Goal: Task Accomplishment & Management: Manage account settings

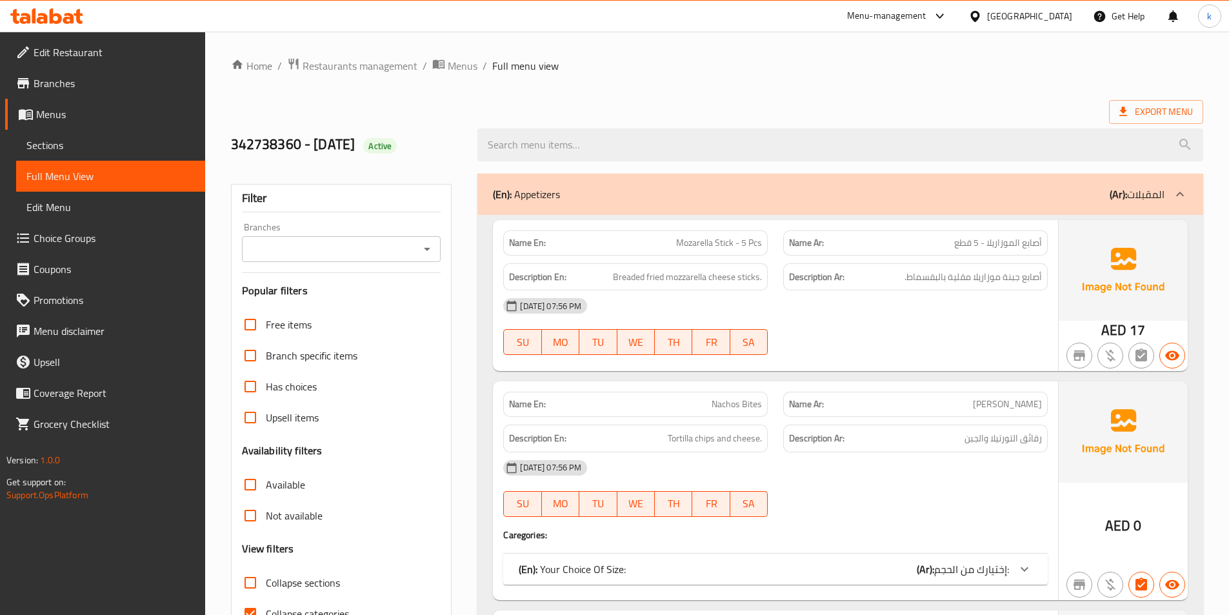
click at [55, 122] on span "Menus" at bounding box center [115, 113] width 159 height 15
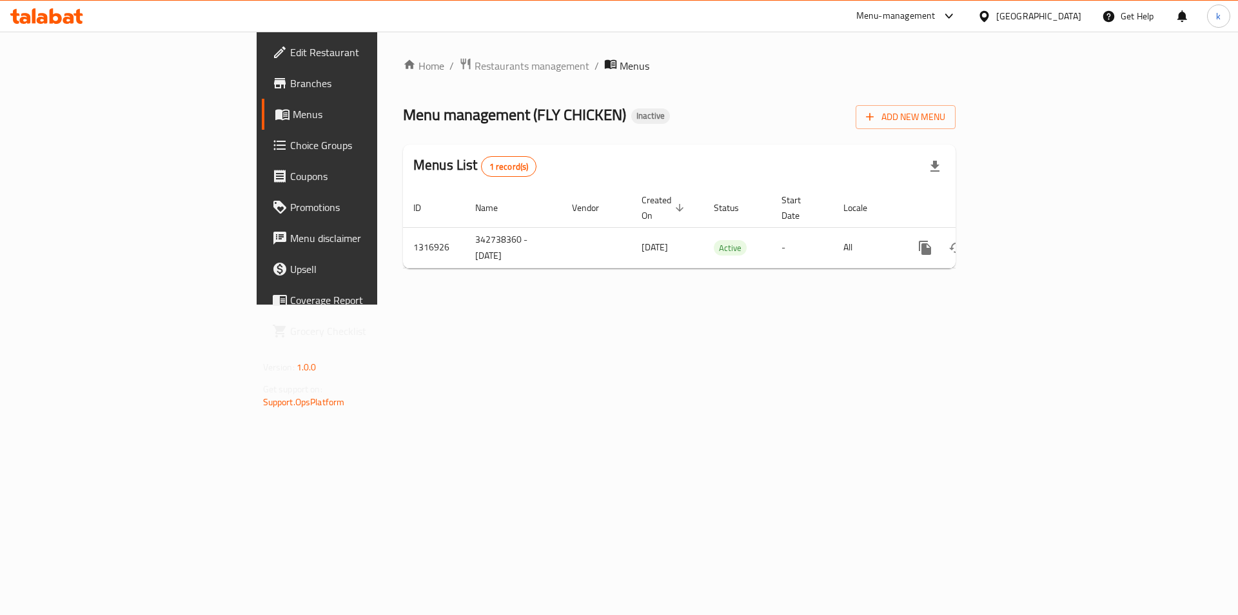
click at [293, 115] on span "Menus" at bounding box center [373, 113] width 161 height 15
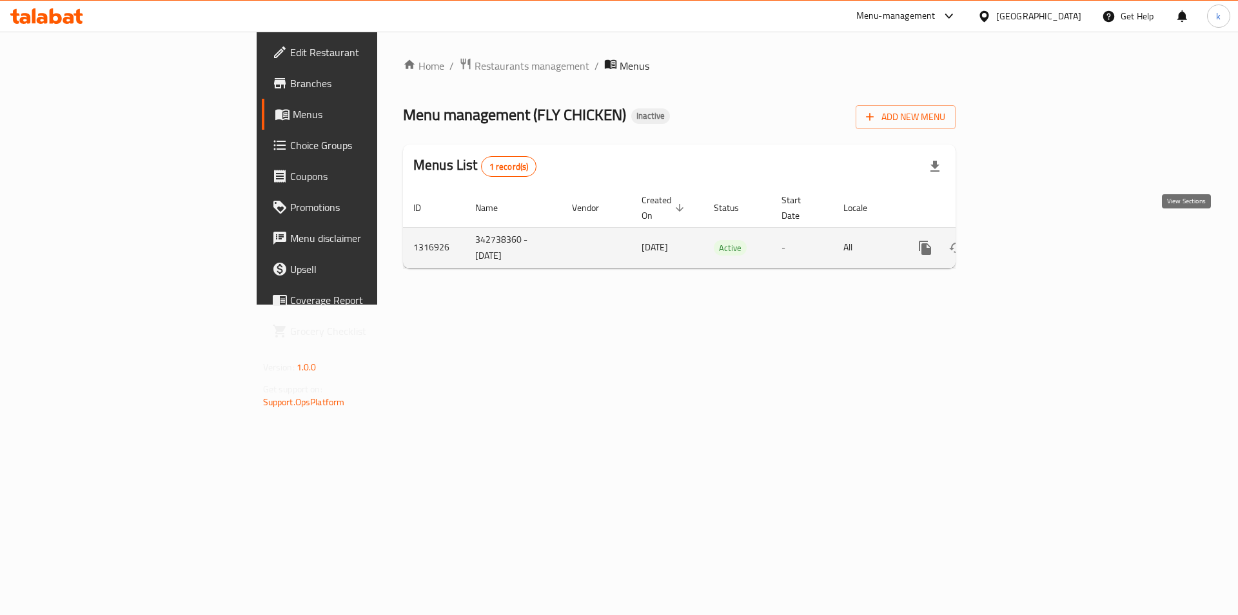
click at [1026, 240] on icon "enhanced table" at bounding box center [1018, 247] width 15 height 15
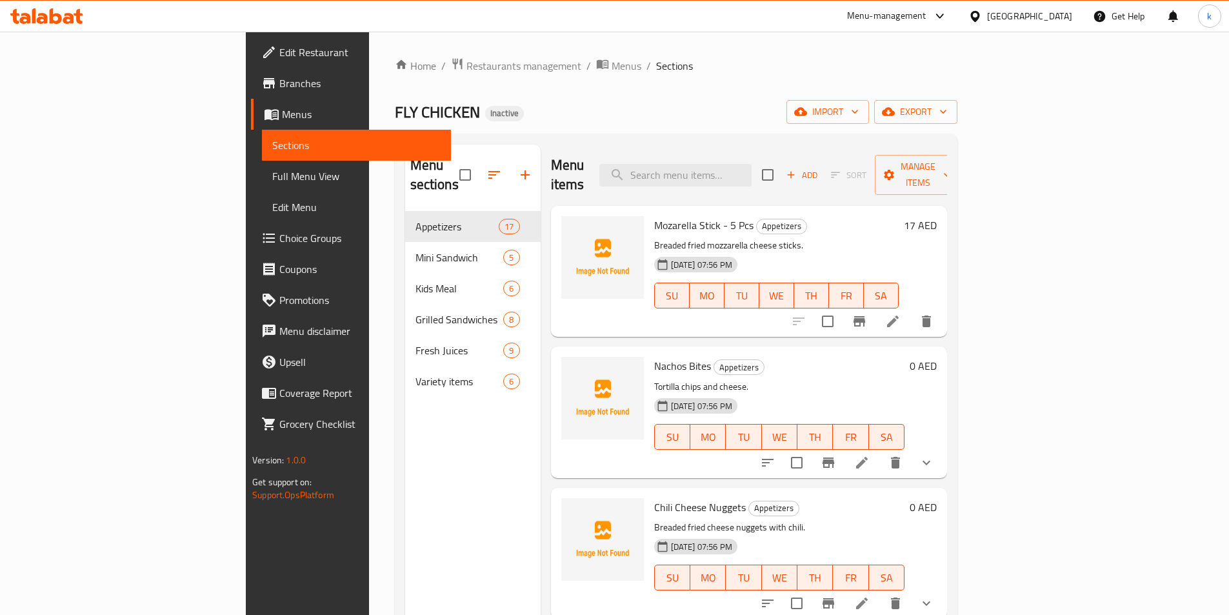
click at [282, 117] on span "Menus" at bounding box center [361, 113] width 159 height 15
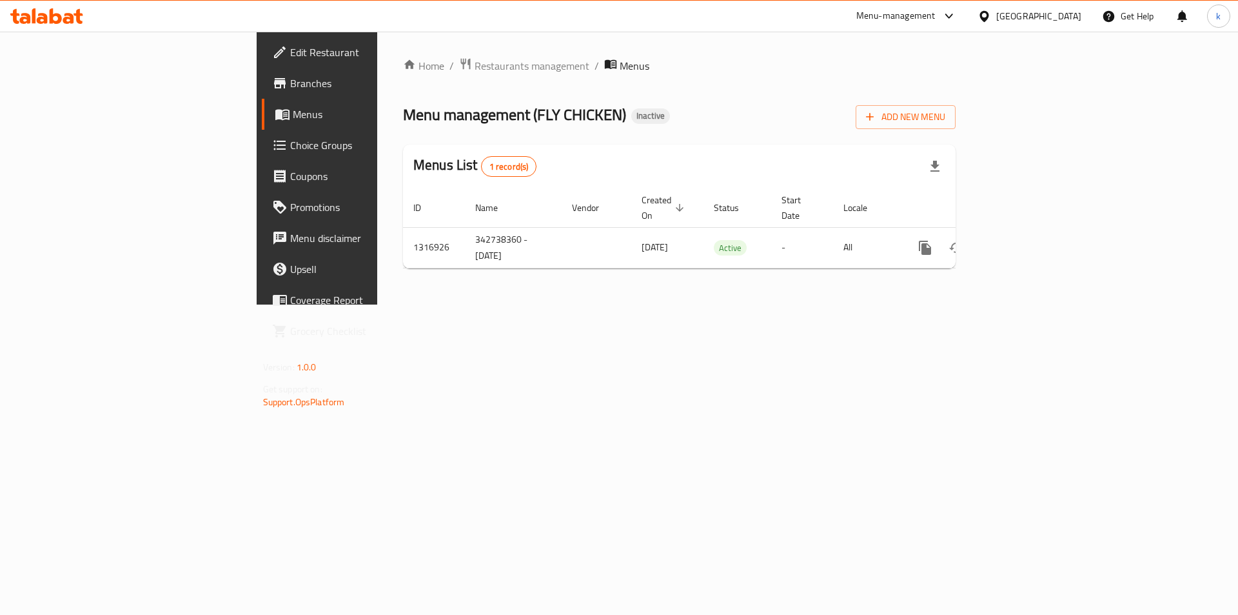
click at [293, 117] on span "Menus" at bounding box center [373, 113] width 161 height 15
click at [290, 85] on span "Branches" at bounding box center [371, 82] width 163 height 15
click at [290, 84] on span "Branches" at bounding box center [371, 82] width 163 height 15
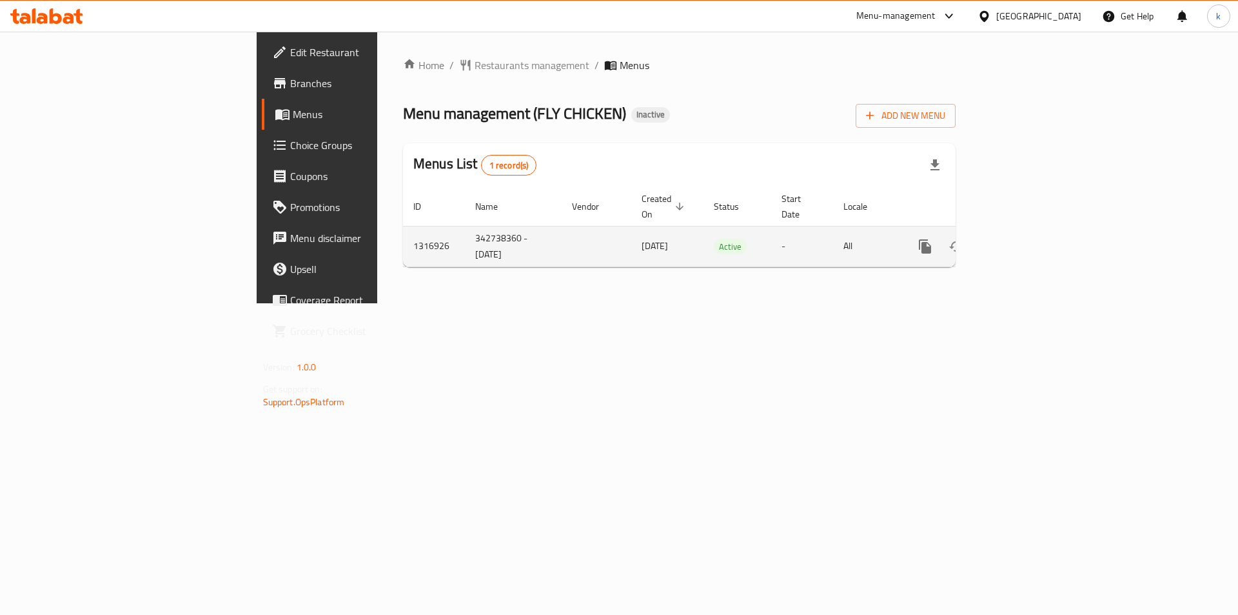
click at [631, 228] on td "[DATE]" at bounding box center [667, 246] width 72 height 41
click at [465, 226] on td "342738360 - [DATE]" at bounding box center [513, 246] width 97 height 41
click at [465, 236] on td "342738360 - [DATE]" at bounding box center [513, 246] width 97 height 41
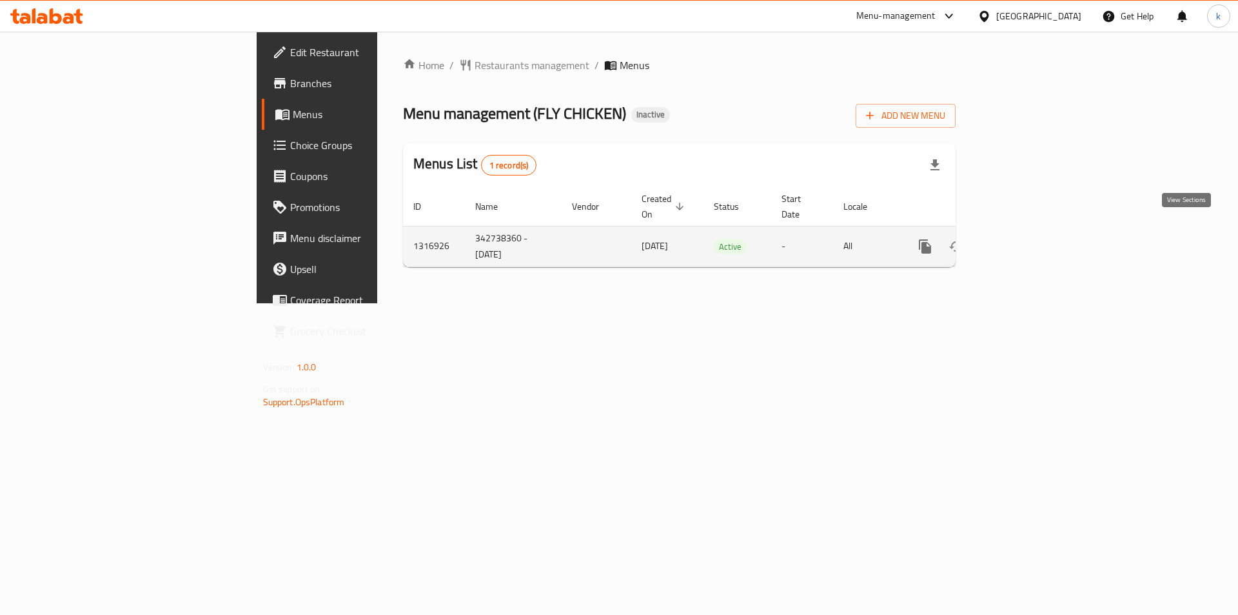
click at [1034, 232] on link "enhanced table" at bounding box center [1018, 246] width 31 height 31
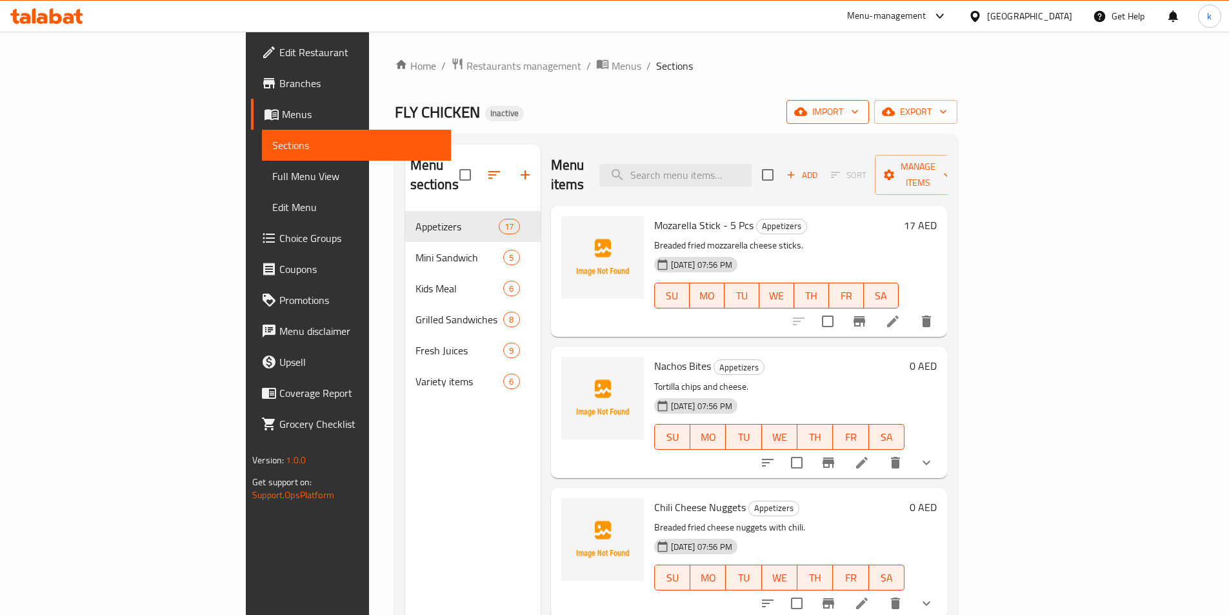
click at [858, 110] on span "import" at bounding box center [827, 112] width 62 height 16
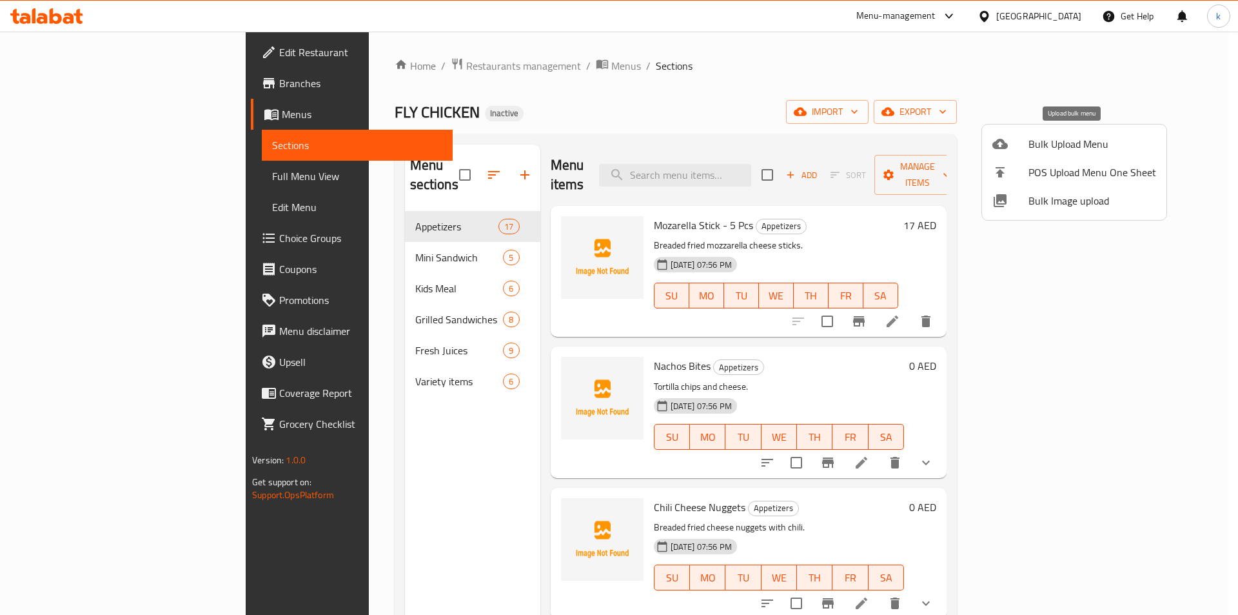
click at [1064, 139] on span "Bulk Upload Menu" at bounding box center [1093, 143] width 128 height 15
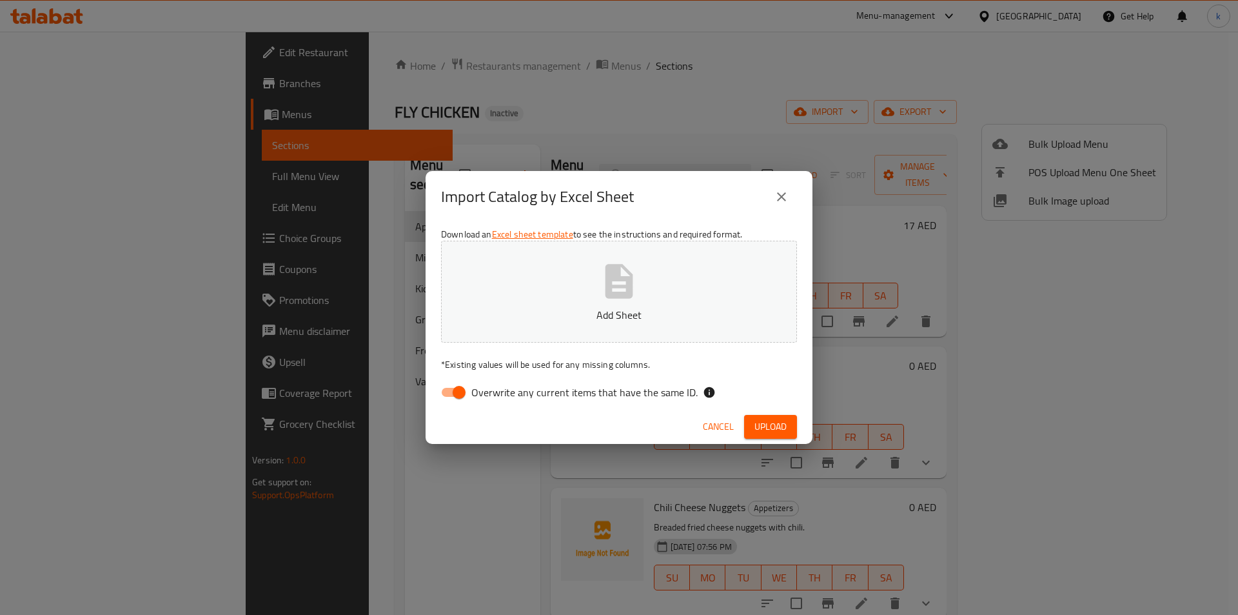
click at [511, 392] on span "Overwrite any current items that have the same ID." at bounding box center [584, 391] width 226 height 15
click at [496, 392] on input "Overwrite any current items that have the same ID." at bounding box center [459, 392] width 74 height 25
checkbox input "false"
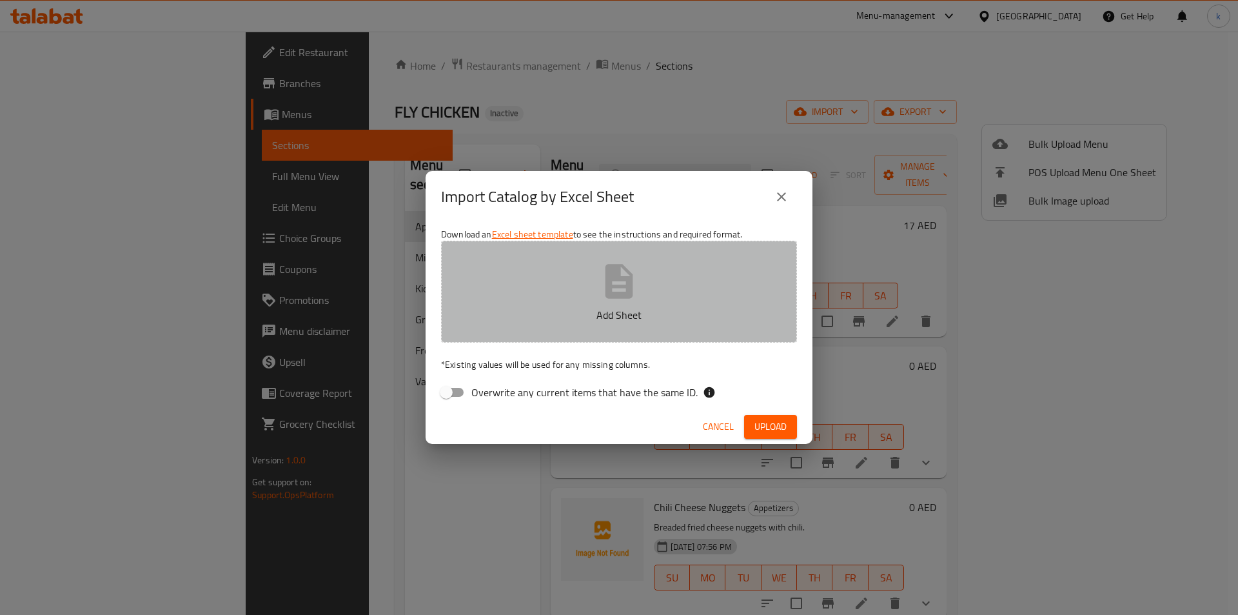
click at [569, 322] on button "Add Sheet" at bounding box center [619, 292] width 356 height 102
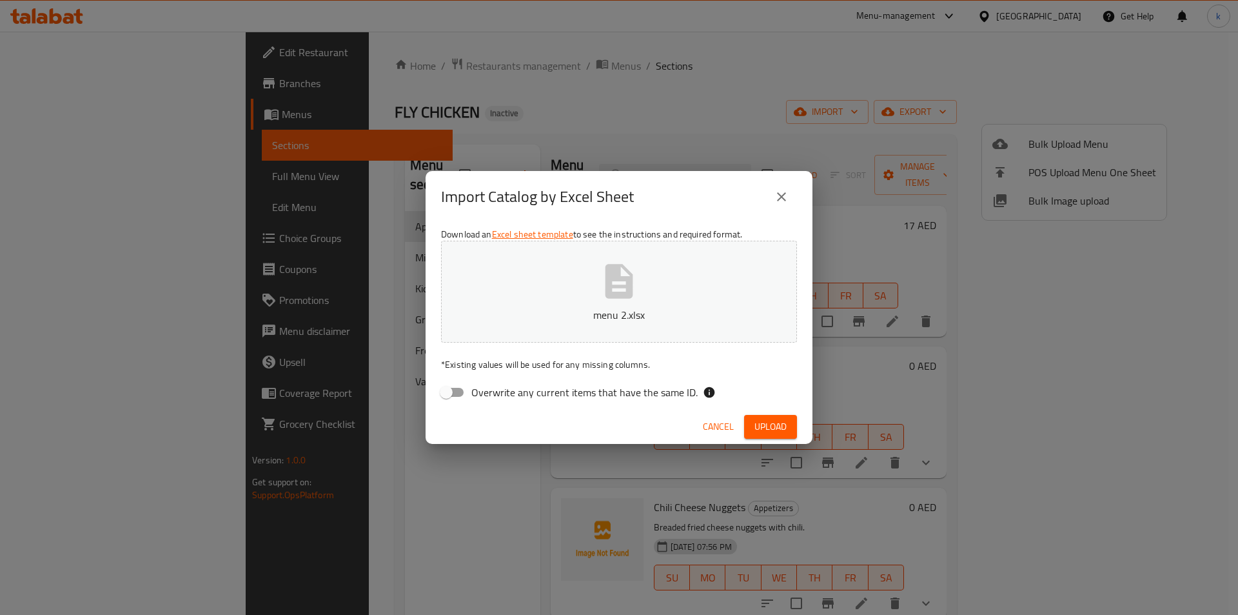
click at [778, 192] on icon "close" at bounding box center [781, 196] width 15 height 15
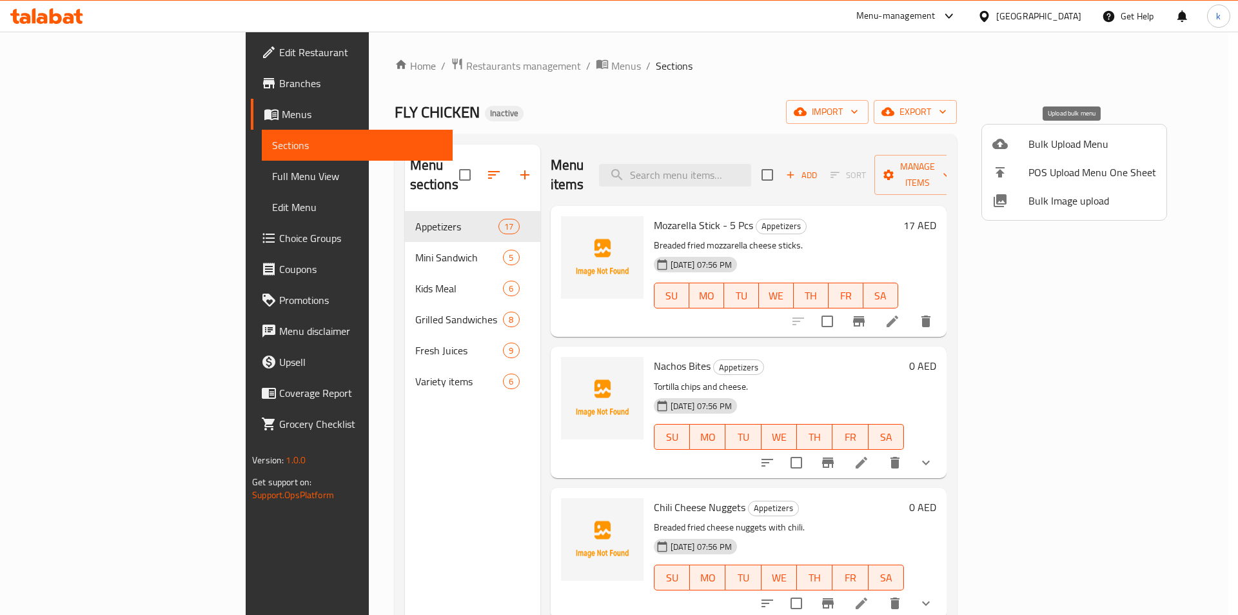
click at [1103, 142] on span "Bulk Upload Menu" at bounding box center [1093, 143] width 128 height 15
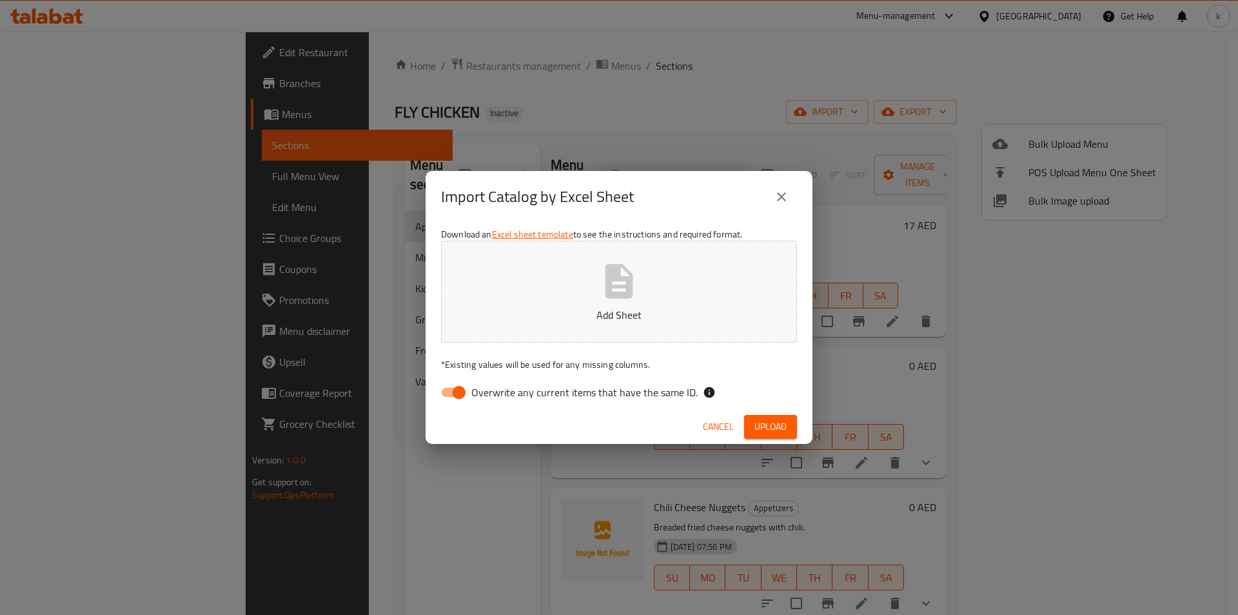
click at [539, 393] on span "Overwrite any current items that have the same ID." at bounding box center [584, 391] width 226 height 15
click at [496, 393] on input "Overwrite any current items that have the same ID." at bounding box center [459, 392] width 74 height 25
checkbox input "false"
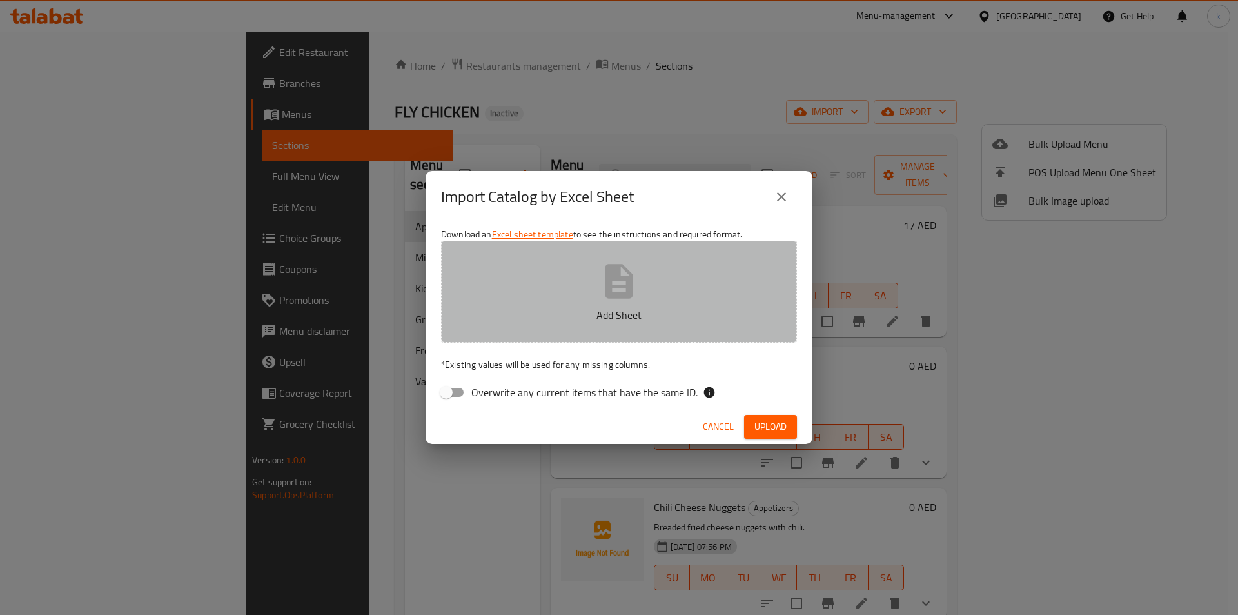
click at [579, 328] on button "Add Sheet" at bounding box center [619, 292] width 356 height 102
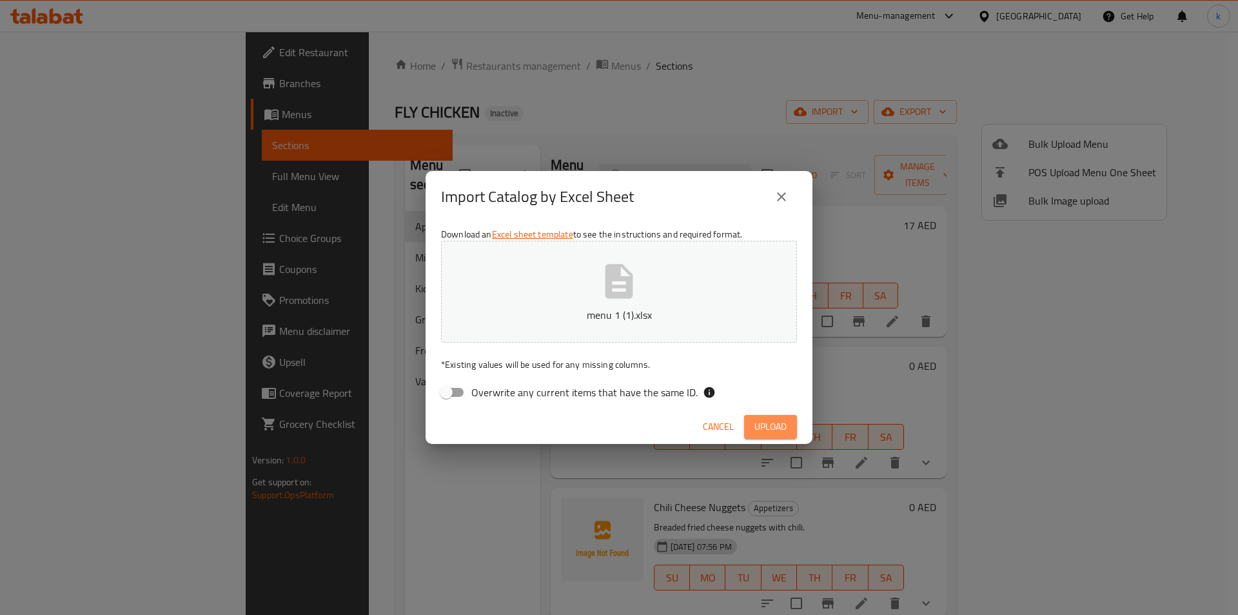
click at [779, 419] on span "Upload" at bounding box center [771, 427] width 32 height 16
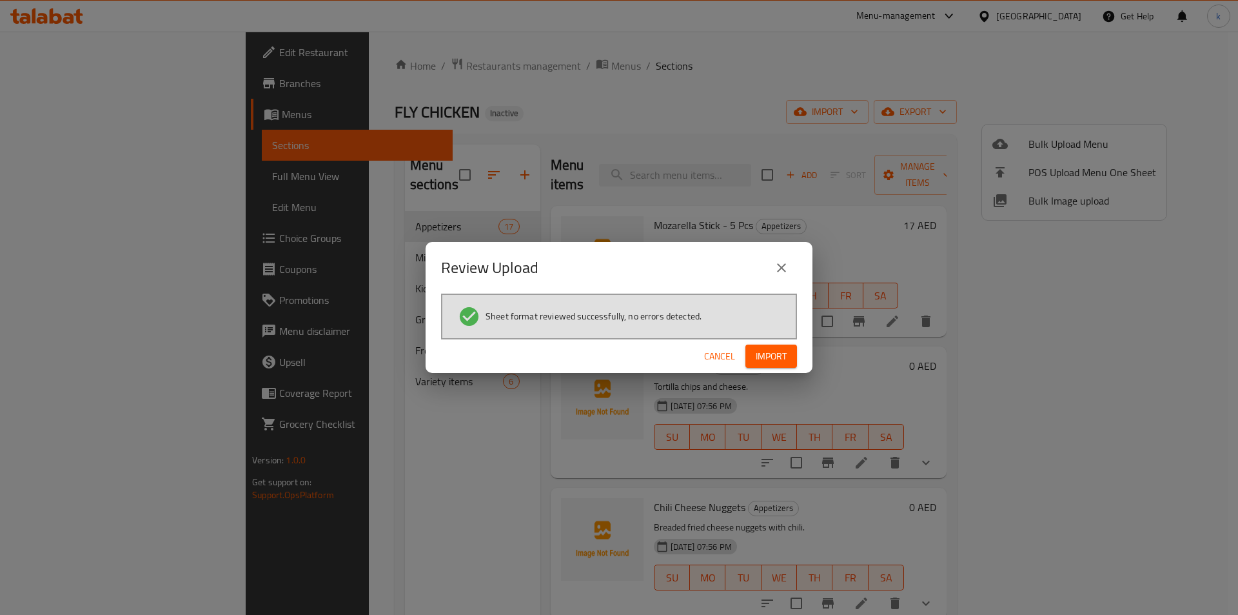
click at [771, 363] on span "Import" at bounding box center [771, 356] width 31 height 16
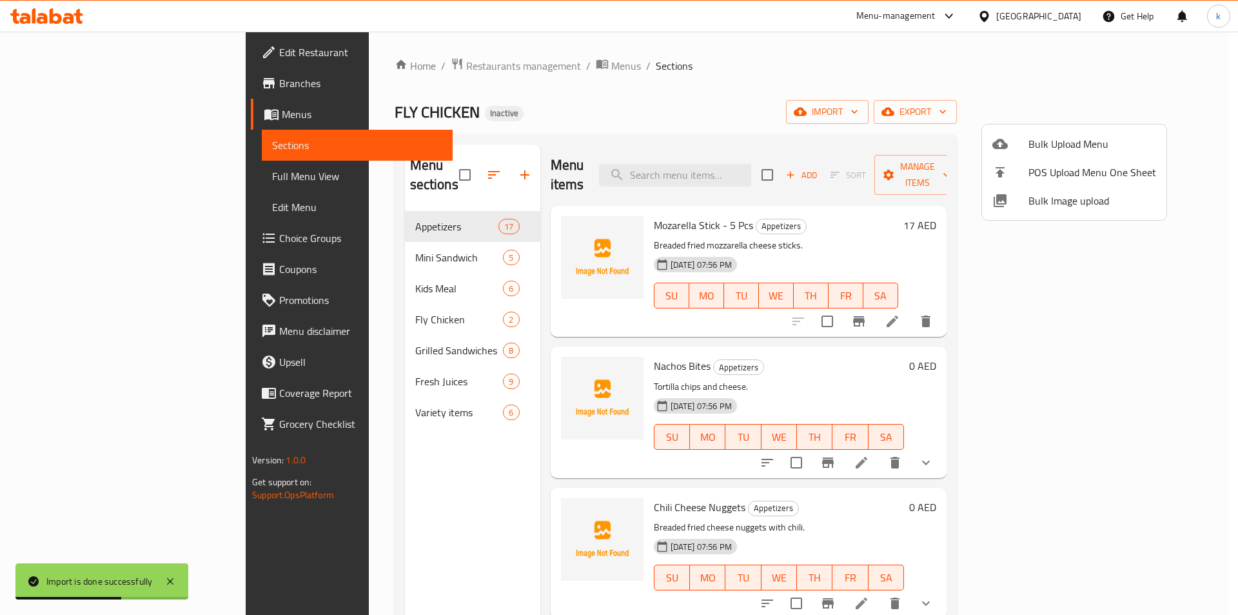
click at [1082, 110] on div at bounding box center [619, 307] width 1238 height 615
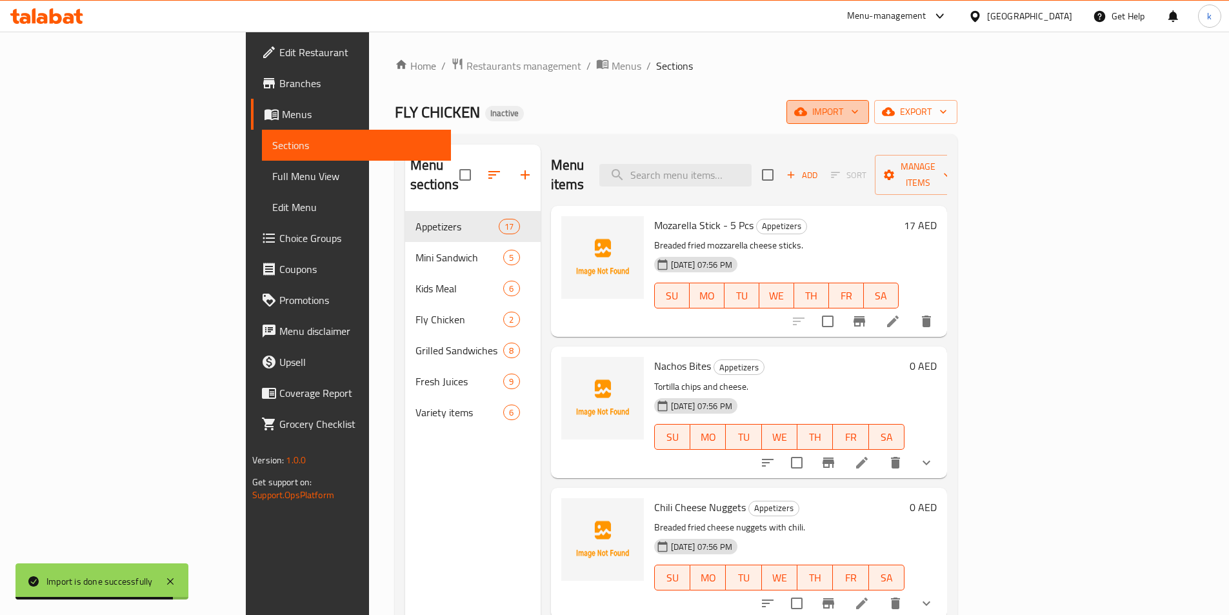
click at [861, 110] on icon "button" at bounding box center [854, 111] width 13 height 13
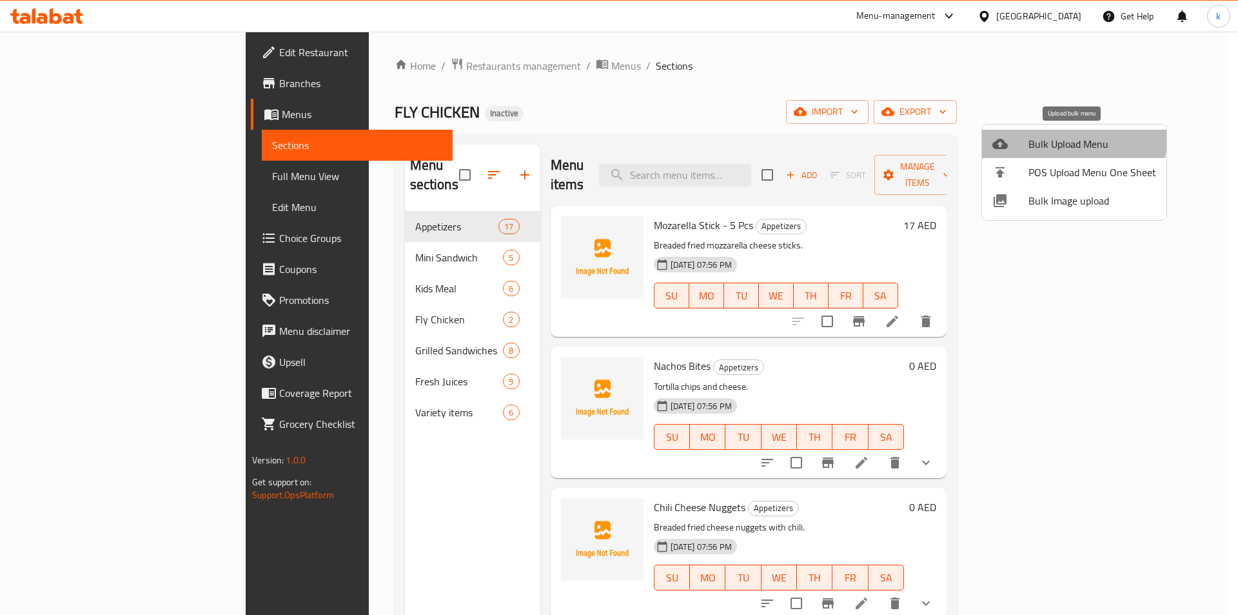
click at [1056, 136] on span "Bulk Upload Menu" at bounding box center [1093, 143] width 128 height 15
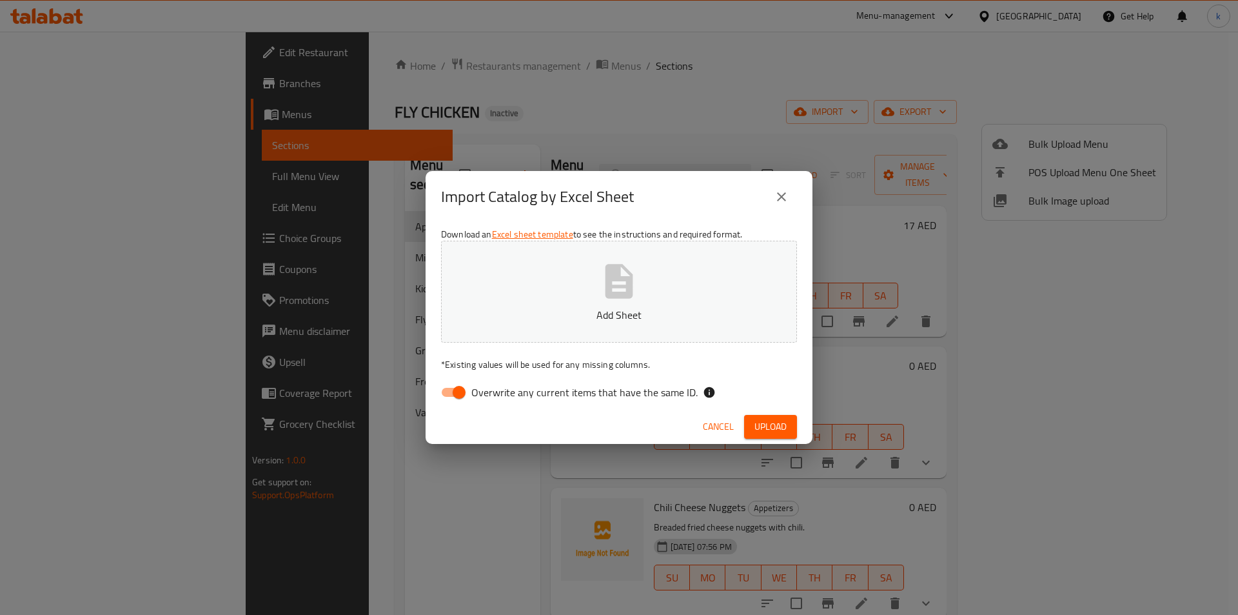
click at [598, 384] on span "Overwrite any current items that have the same ID." at bounding box center [584, 391] width 226 height 15
click at [496, 384] on input "Overwrite any current items that have the same ID." at bounding box center [459, 392] width 74 height 25
checkbox input "false"
click at [592, 333] on button "Add Sheet" at bounding box center [619, 292] width 356 height 102
click at [763, 426] on span "Upload" at bounding box center [771, 427] width 32 height 16
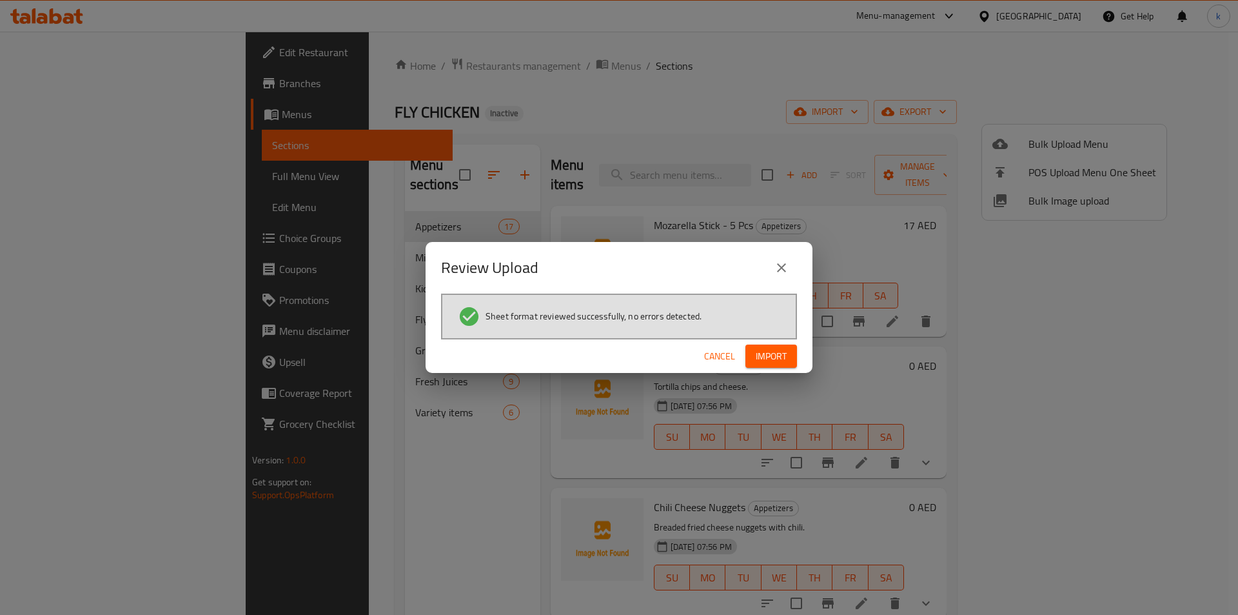
click at [766, 353] on span "Import" at bounding box center [771, 356] width 31 height 16
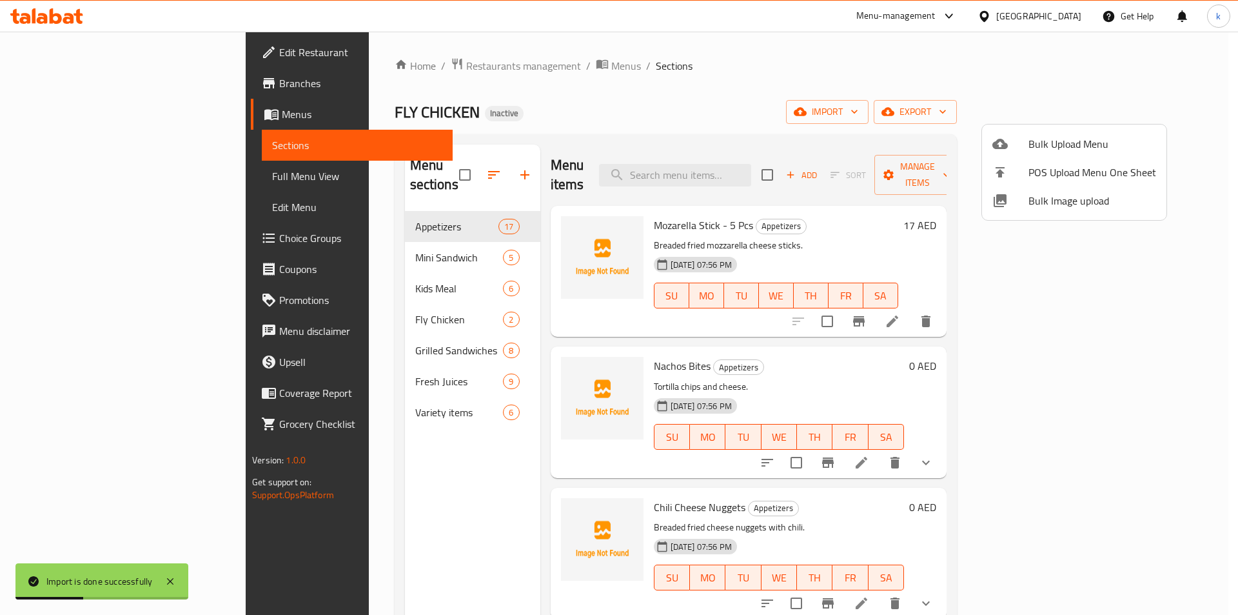
click at [346, 404] on div at bounding box center [619, 307] width 1238 height 615
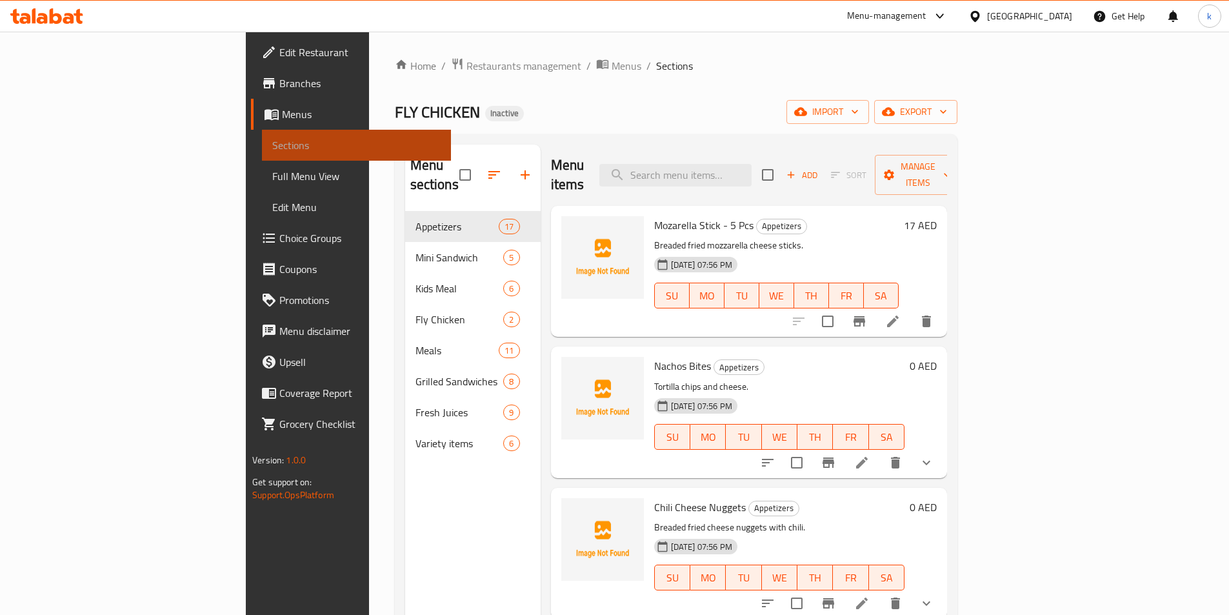
click at [272, 144] on span "Sections" at bounding box center [356, 144] width 168 height 15
click at [272, 170] on span "Full Menu View" at bounding box center [356, 175] width 168 height 15
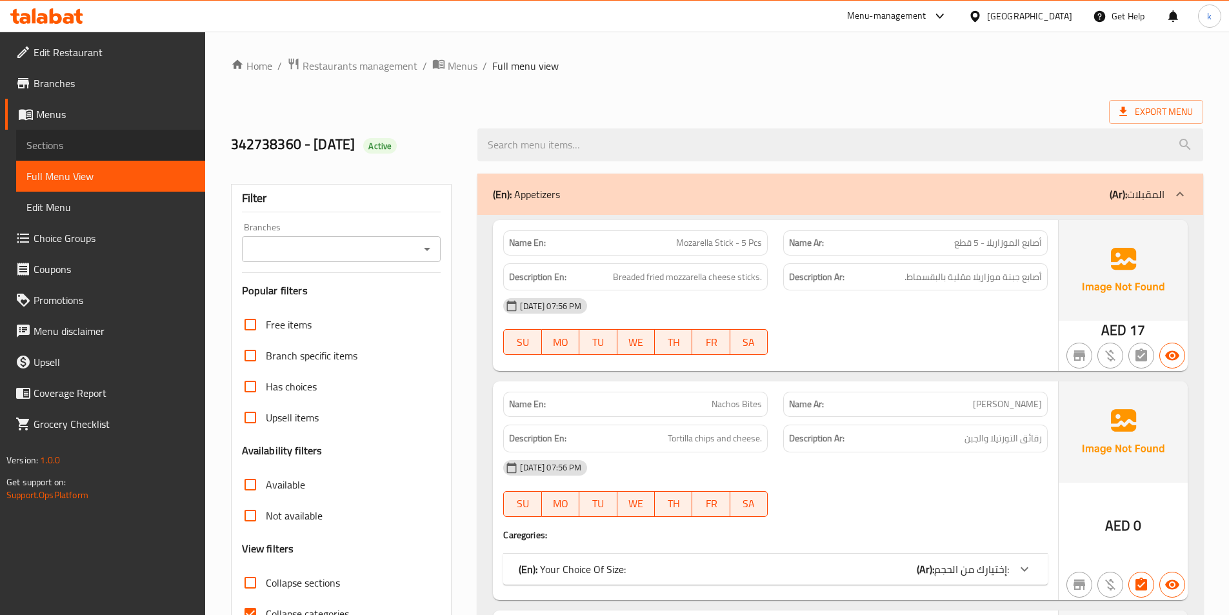
click at [72, 143] on span "Sections" at bounding box center [110, 144] width 168 height 15
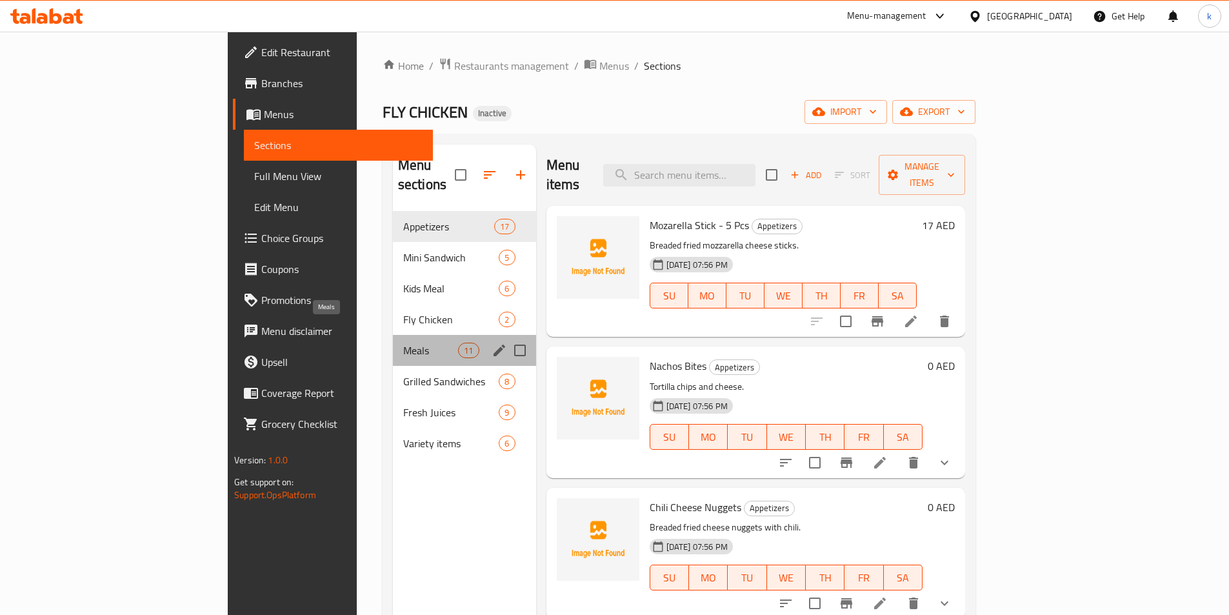
click at [403, 342] on span "Meals" at bounding box center [430, 349] width 55 height 15
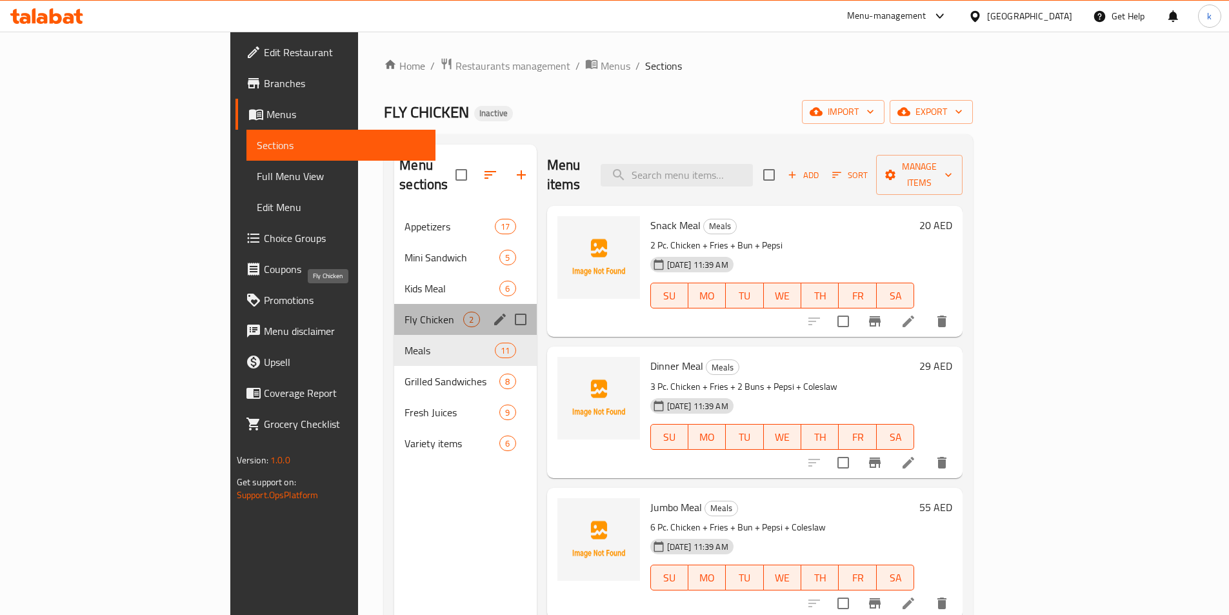
click at [404, 312] on span "Fly Chicken" at bounding box center [433, 319] width 59 height 15
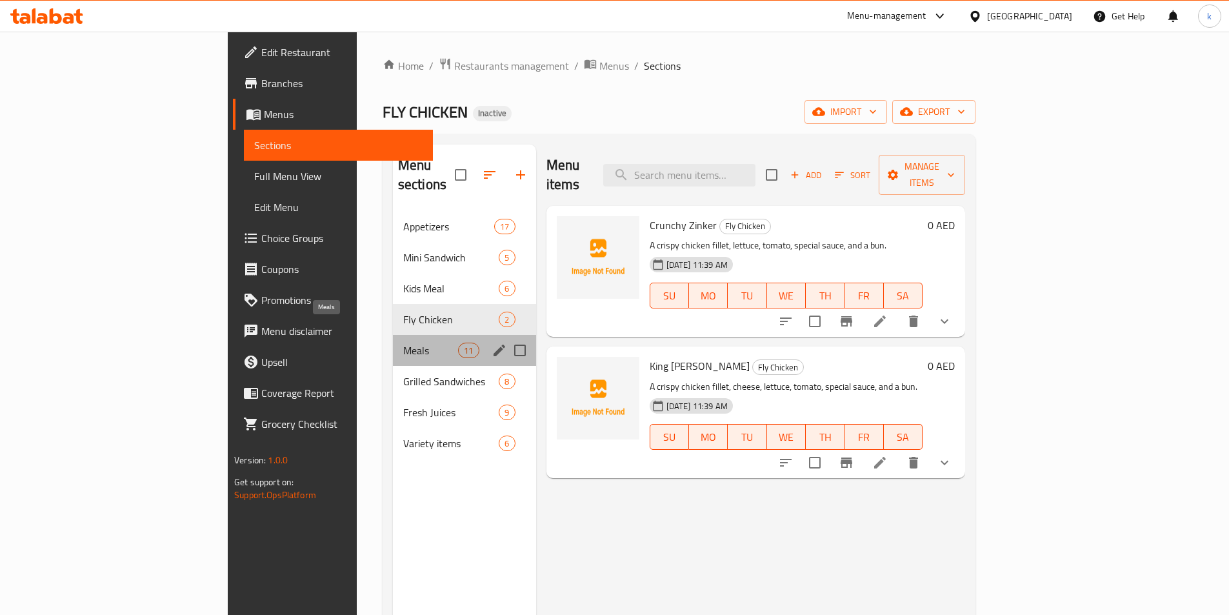
click at [403, 342] on span "Meals" at bounding box center [430, 349] width 55 height 15
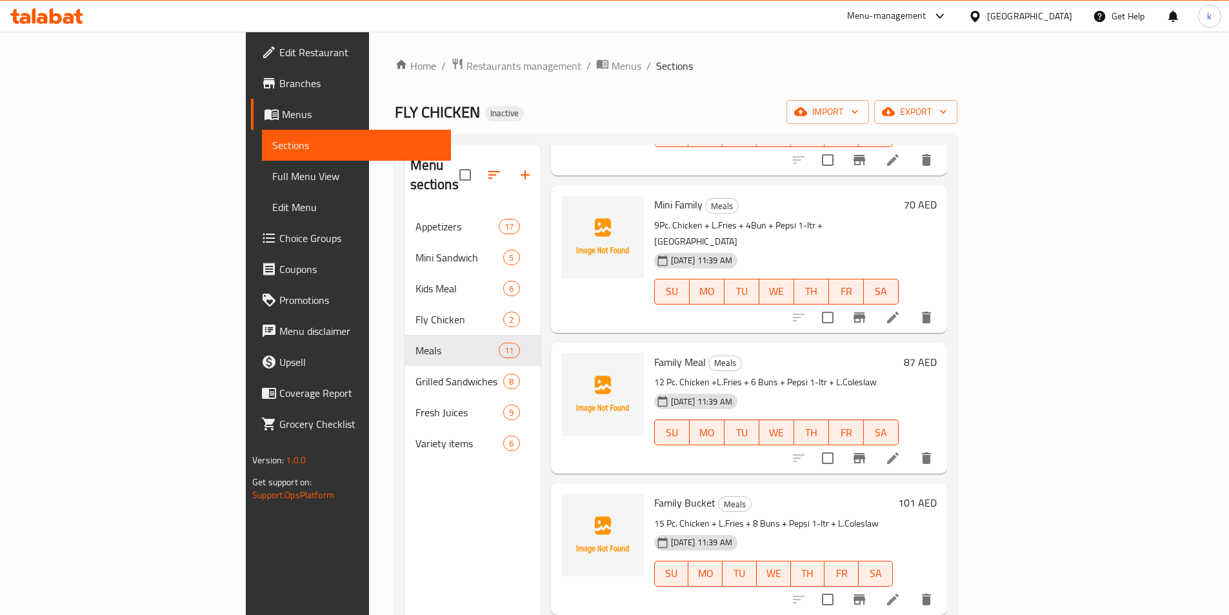
scroll to position [709, 0]
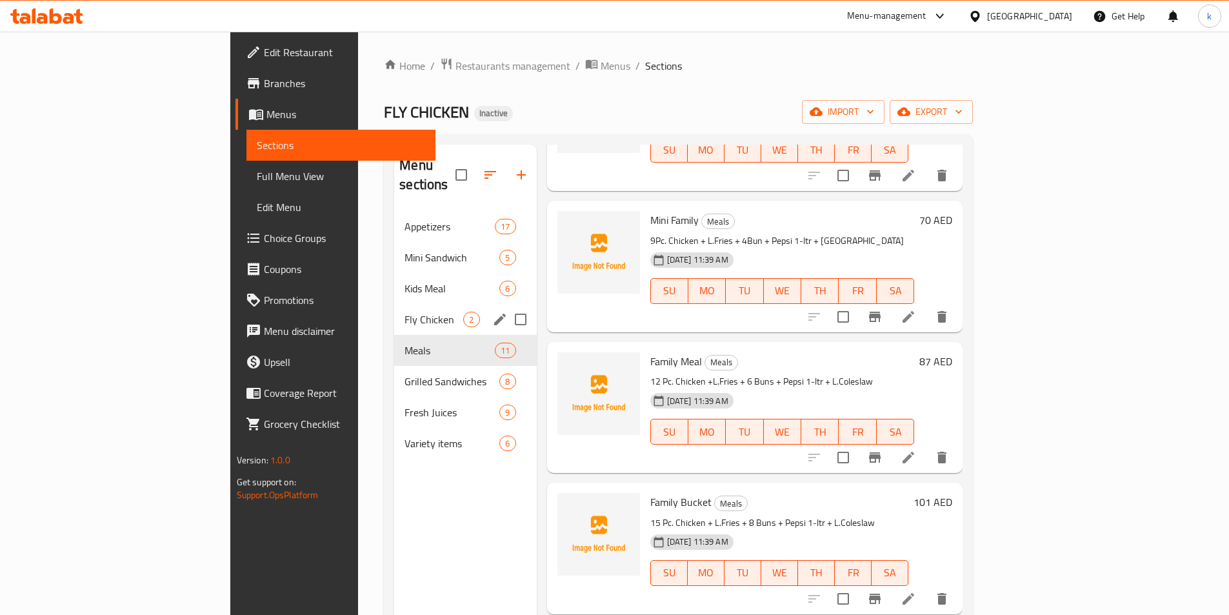
click at [394, 304] on div "Fly Chicken 2" at bounding box center [465, 319] width 142 height 31
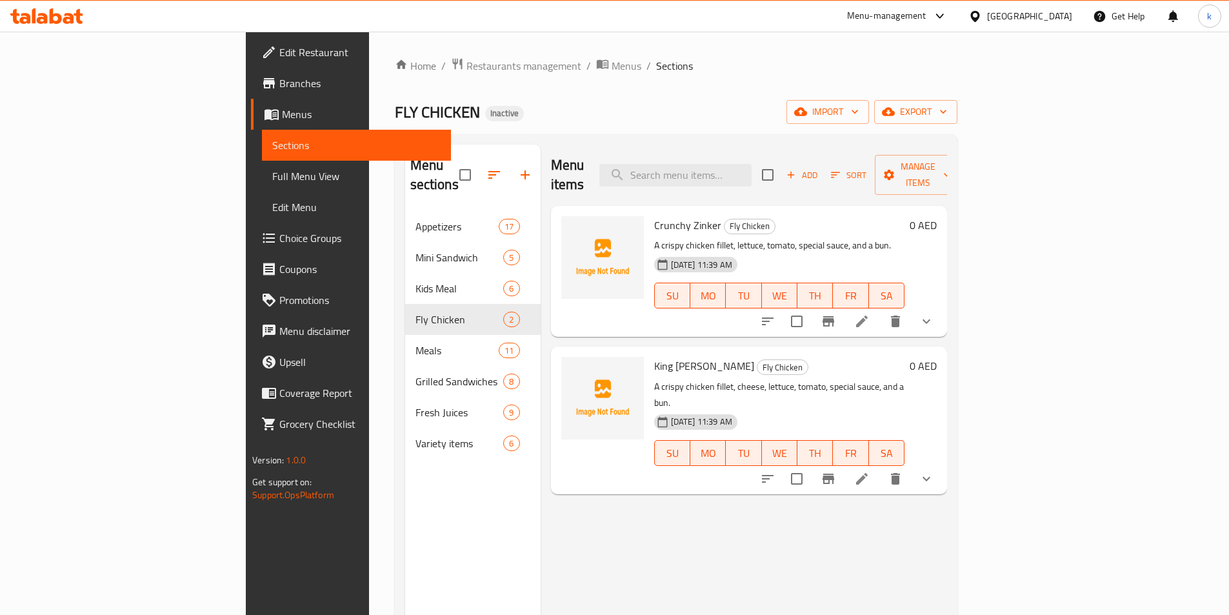
click at [272, 175] on span "Full Menu View" at bounding box center [356, 175] width 168 height 15
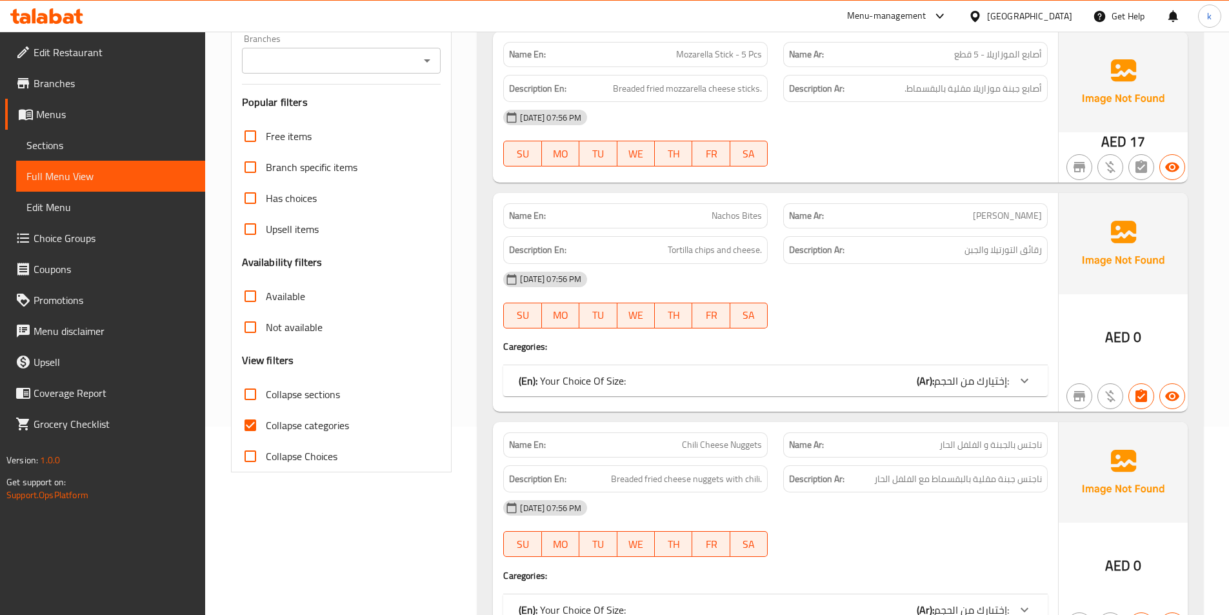
scroll to position [193, 0]
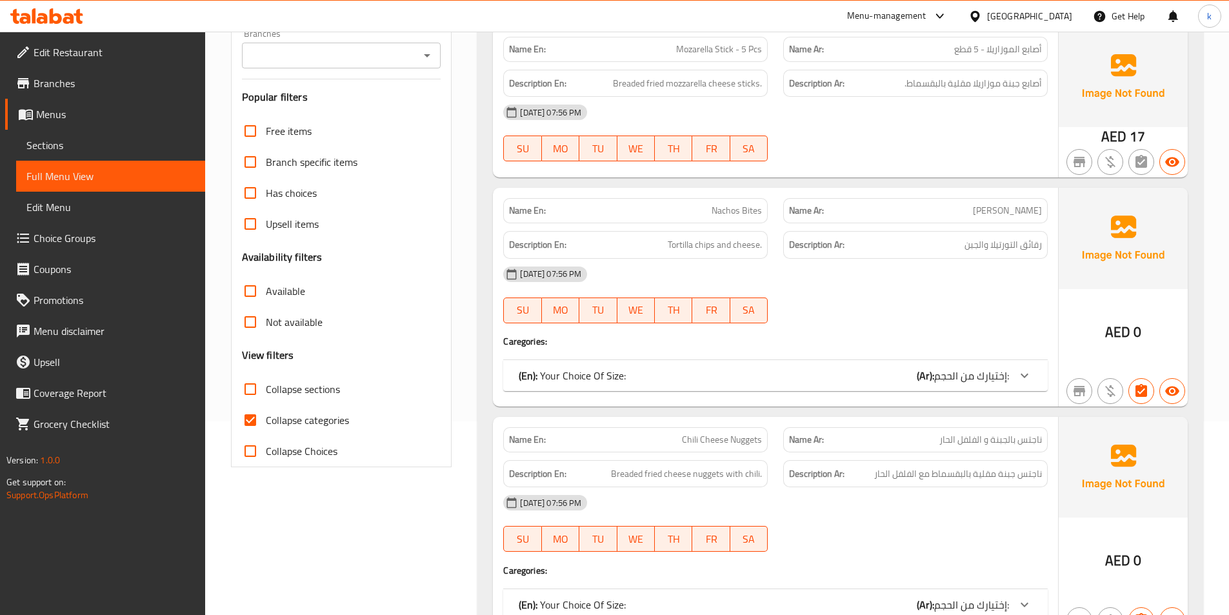
click at [305, 420] on span "Collapse categories" at bounding box center [307, 419] width 83 height 15
click at [266, 420] on input "Collapse categories" at bounding box center [250, 419] width 31 height 31
checkbox input "false"
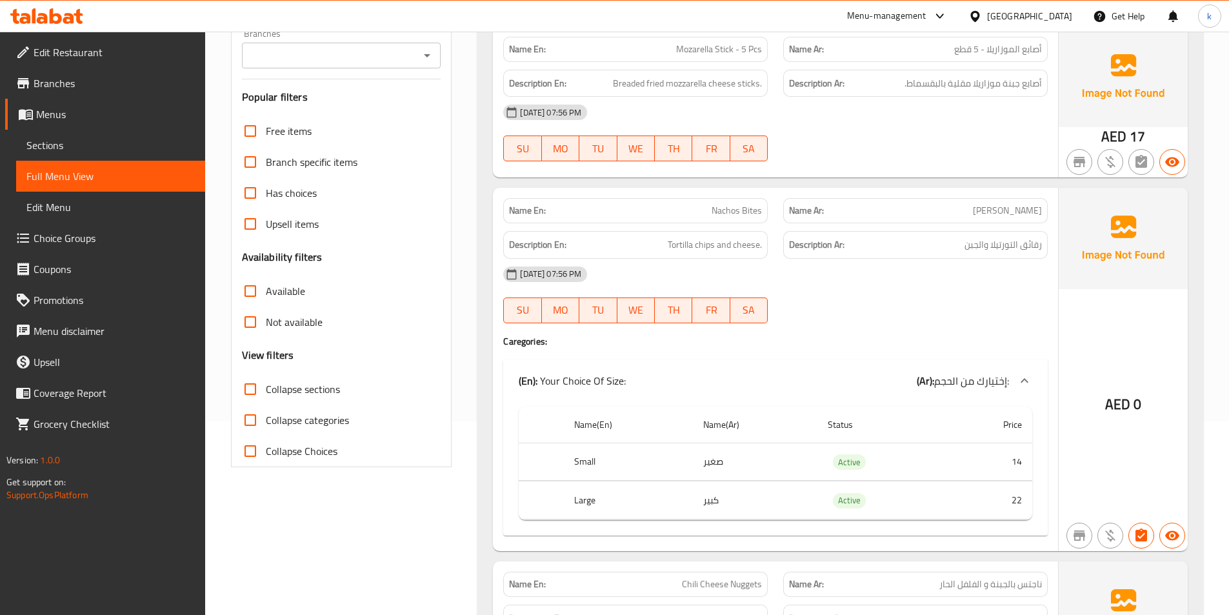
click at [271, 381] on span "Collapse sections" at bounding box center [303, 388] width 74 height 15
click at [266, 380] on input "Collapse sections" at bounding box center [250, 388] width 31 height 31
checkbox input "true"
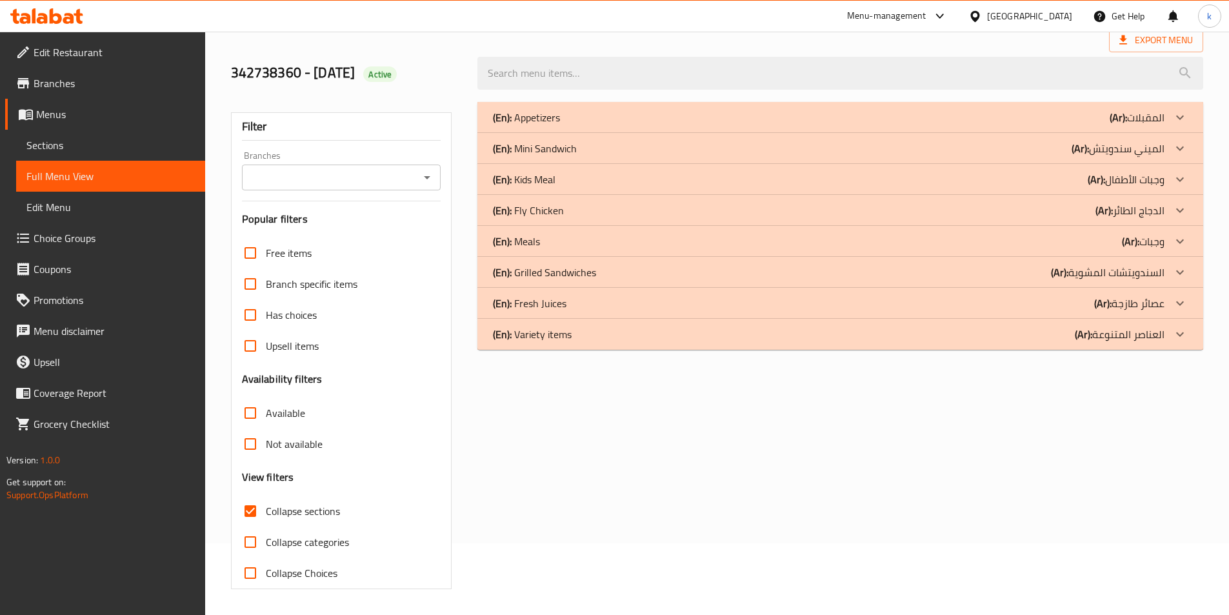
scroll to position [72, 0]
click at [1148, 208] on p "(Ar): الدجاج الطائر" at bounding box center [1129, 210] width 69 height 15
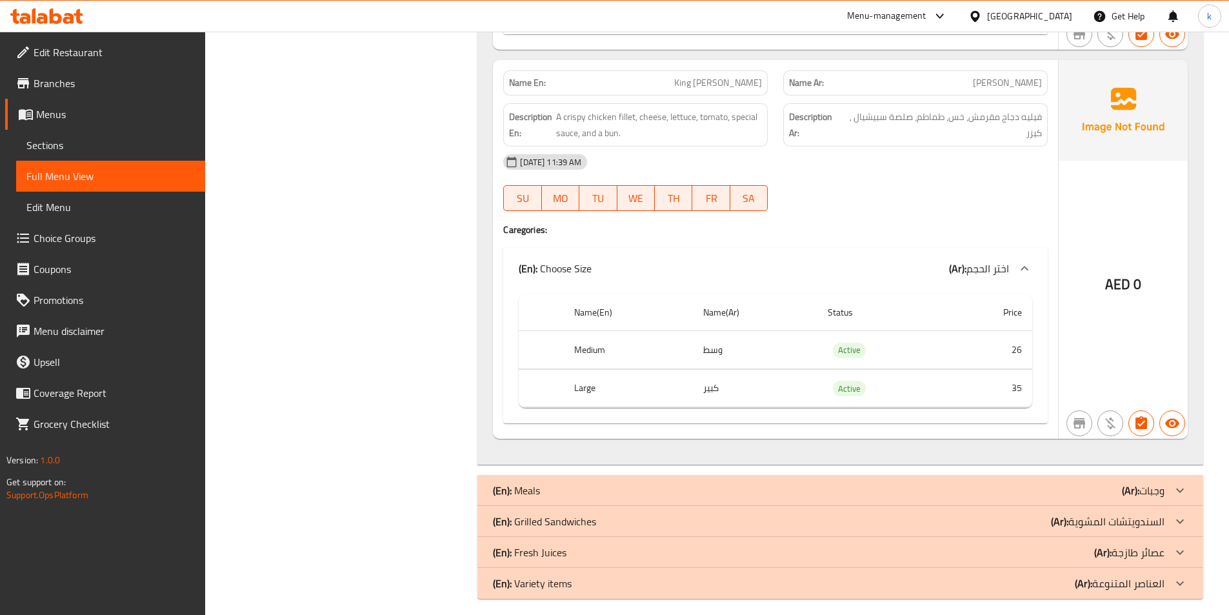
scroll to position [662, 0]
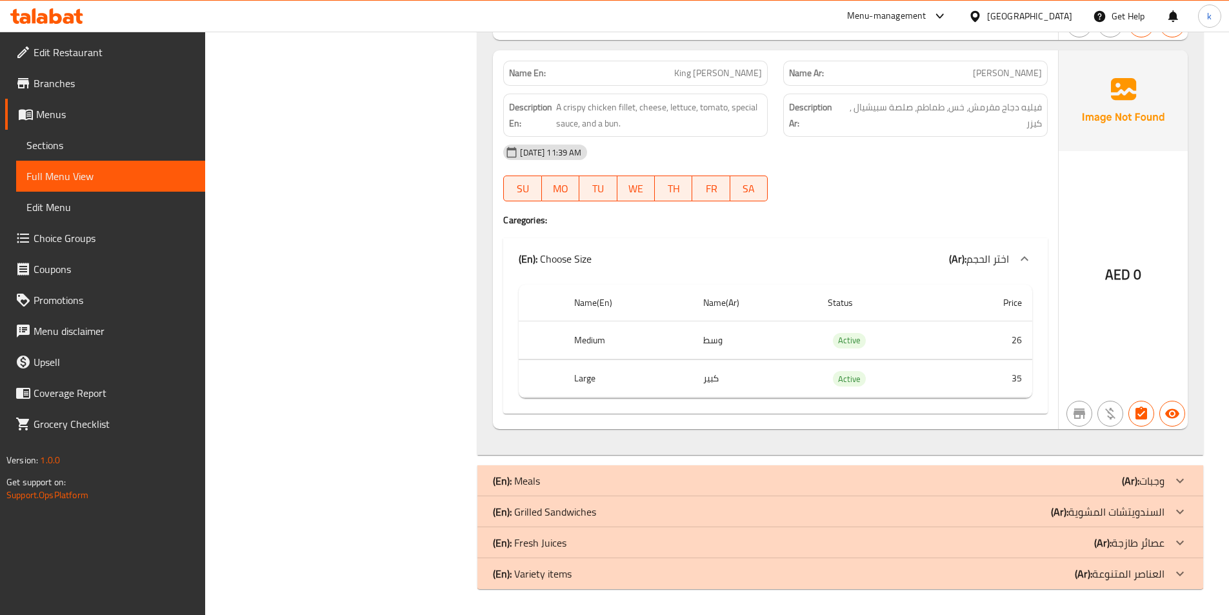
click at [1069, 481] on div "(En): Meals (Ar): وجبات" at bounding box center [828, 480] width 671 height 15
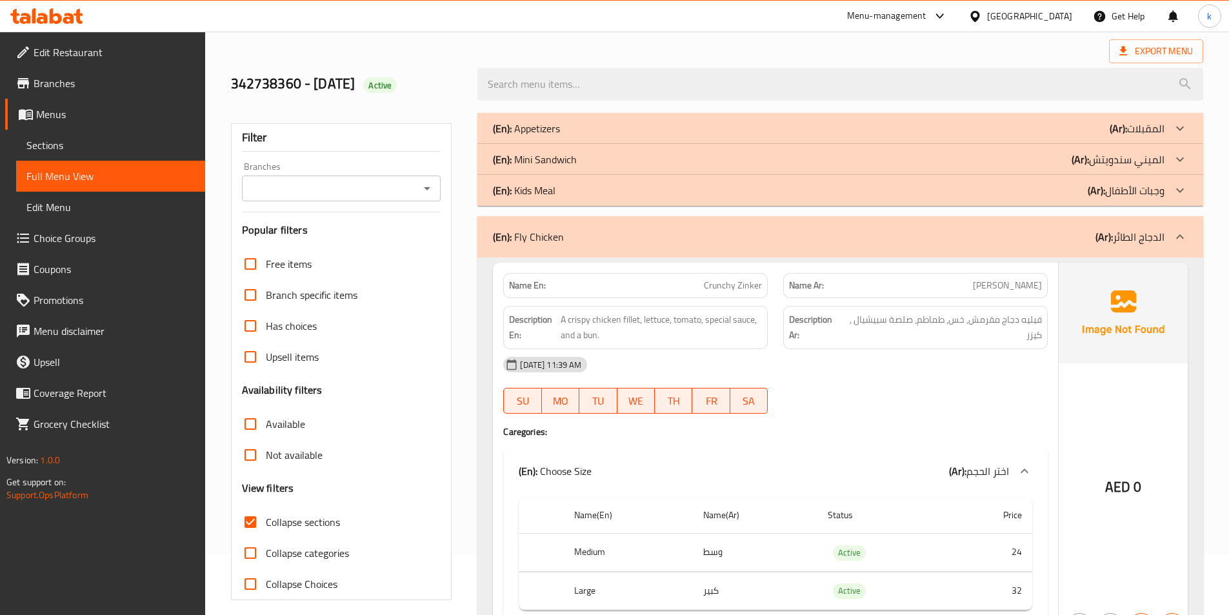
scroll to position [0, 0]
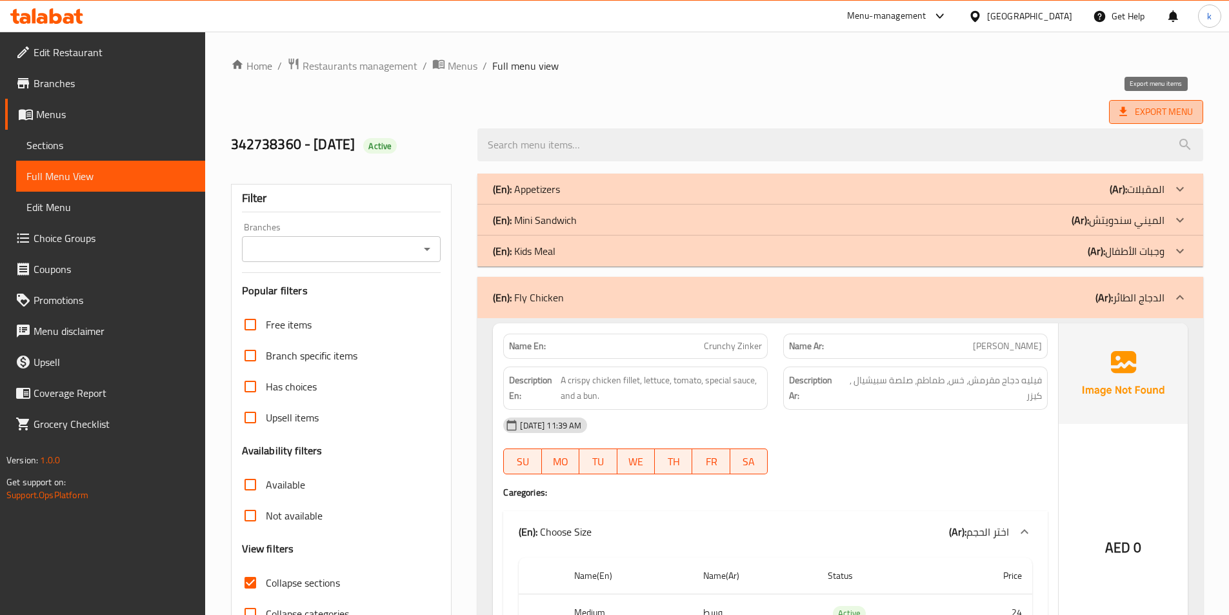
click at [1150, 111] on span "Export Menu" at bounding box center [1156, 112] width 74 height 16
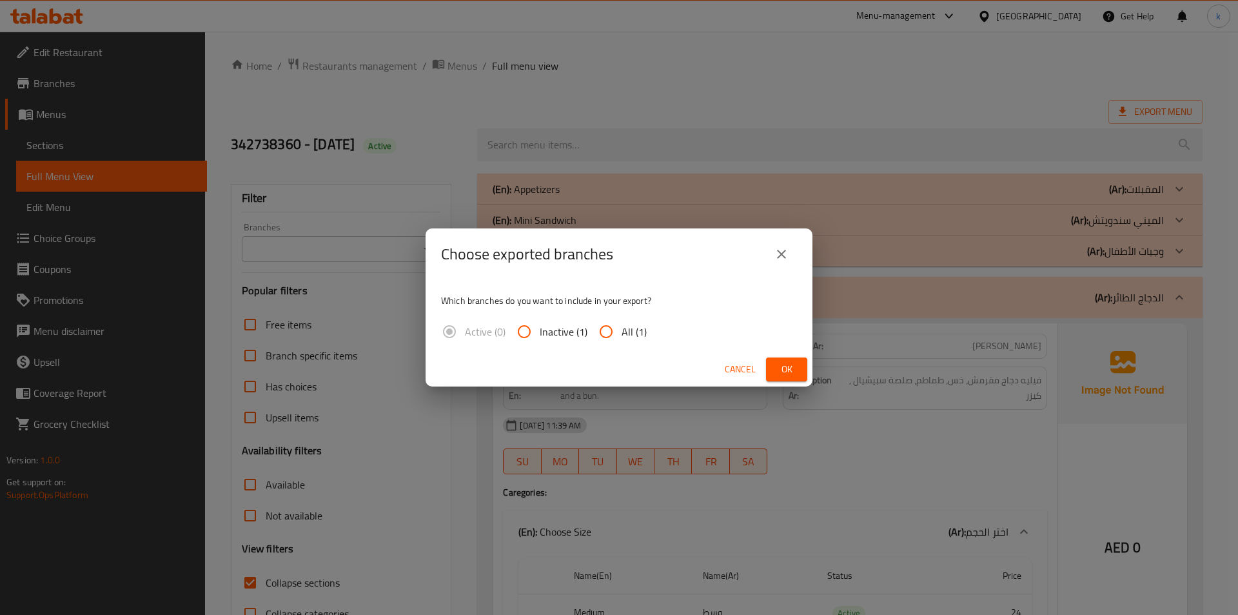
click at [620, 323] on input "All (1)" at bounding box center [606, 331] width 31 height 31
radio input "true"
click at [782, 371] on span "Ok" at bounding box center [787, 369] width 21 height 16
